Goal: Navigation & Orientation: Understand site structure

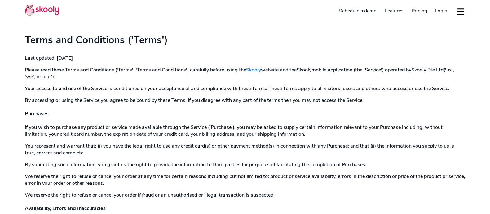
select select "en"
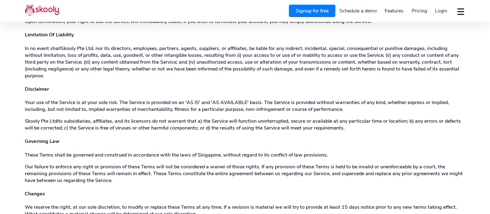
scroll to position [770, 0]
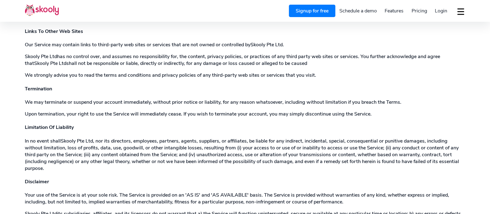
click at [38, 10] on img at bounding box center [42, 10] width 34 height 12
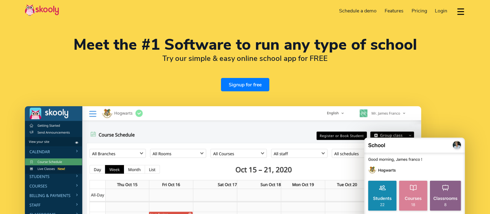
select select "en"
select select "91"
select select "[GEOGRAPHIC_DATA]"
select select "[GEOGRAPHIC_DATA]/[GEOGRAPHIC_DATA]"
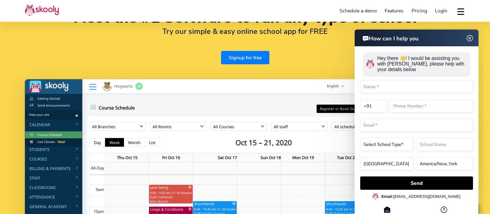
scroll to position [38, 0]
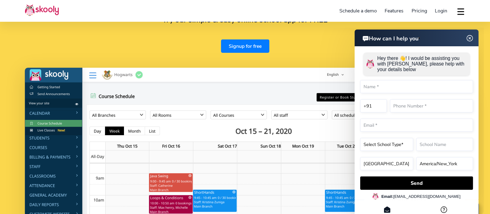
click at [471, 37] on img at bounding box center [470, 38] width 12 height 8
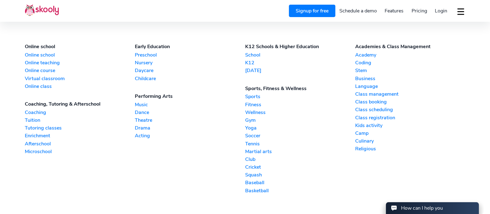
scroll to position [1590, 0]
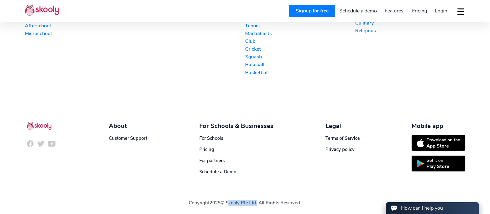
drag, startPoint x: 226, startPoint y: 199, endPoint x: 257, endPoint y: 202, distance: 30.5
click at [257, 202] on div "Copyright 2025 © Skooly Pte Ltd. All Rights Reserved." at bounding box center [245, 195] width 441 height 41
copy div "Skooly Pte Ltd"
click at [168, 84] on section "Online school Online school Online teaching Online course Virtual classroom Onl…" at bounding box center [245, 0] width 490 height 201
drag, startPoint x: 227, startPoint y: 200, endPoint x: 248, endPoint y: 201, distance: 21.1
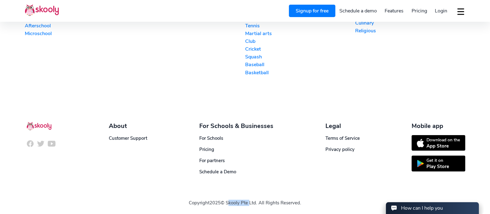
click at [249, 203] on div "Copyright 2025 © Skooly Pte Ltd. All Rights Reserved." at bounding box center [245, 195] width 441 height 41
copy div "Skooly Pte"
